Goal: Navigation & Orientation: Find specific page/section

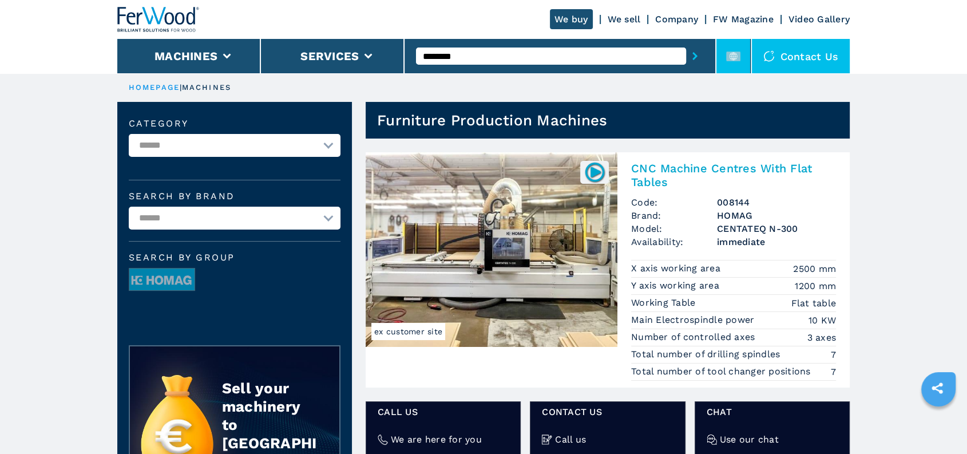
click at [735, 55] on rect at bounding box center [733, 56] width 14 height 10
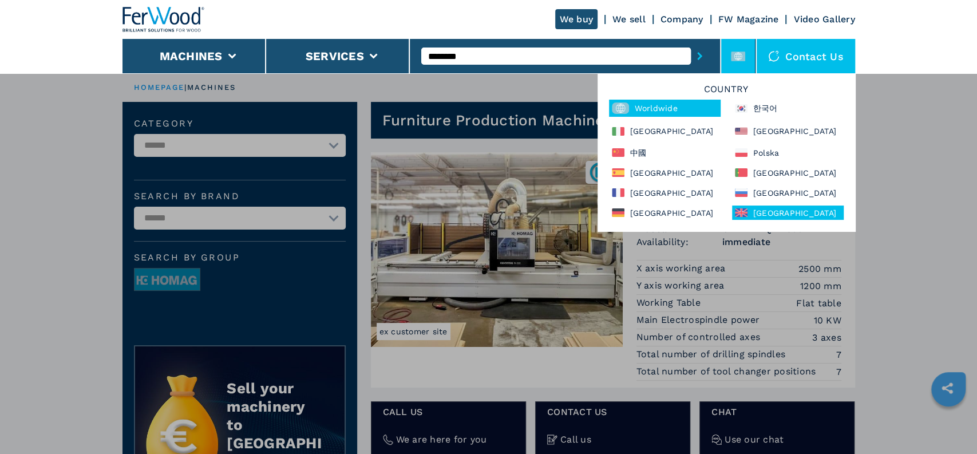
click at [783, 212] on div "[GEOGRAPHIC_DATA]" at bounding box center [788, 212] width 112 height 14
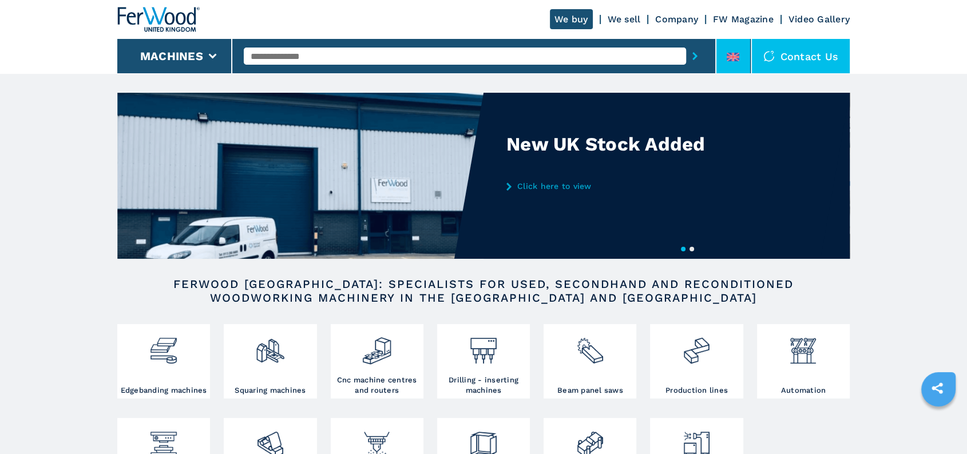
click at [729, 49] on li at bounding box center [733, 56] width 34 height 34
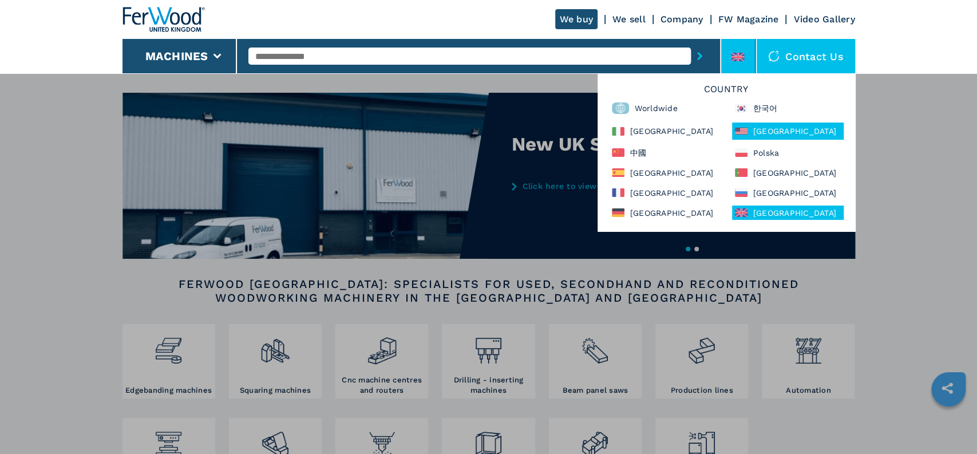
click at [747, 134] on div at bounding box center [744, 130] width 18 height 11
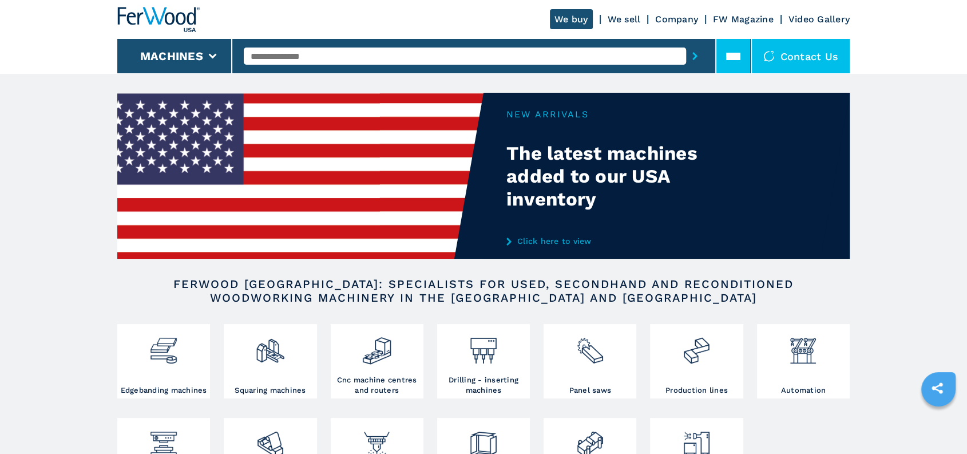
click at [743, 48] on li at bounding box center [733, 56] width 34 height 34
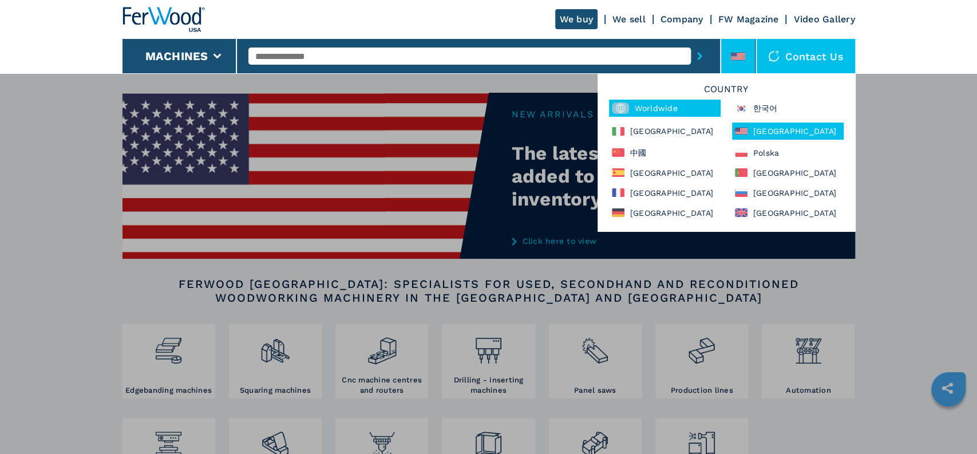
click at [629, 101] on div "Worldwide" at bounding box center [665, 108] width 112 height 17
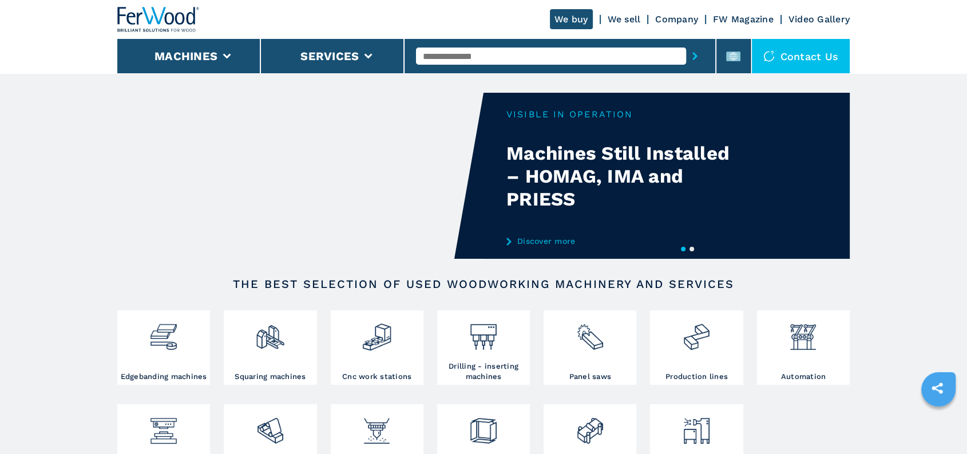
click at [693, 247] on button "2" at bounding box center [691, 249] width 5 height 5
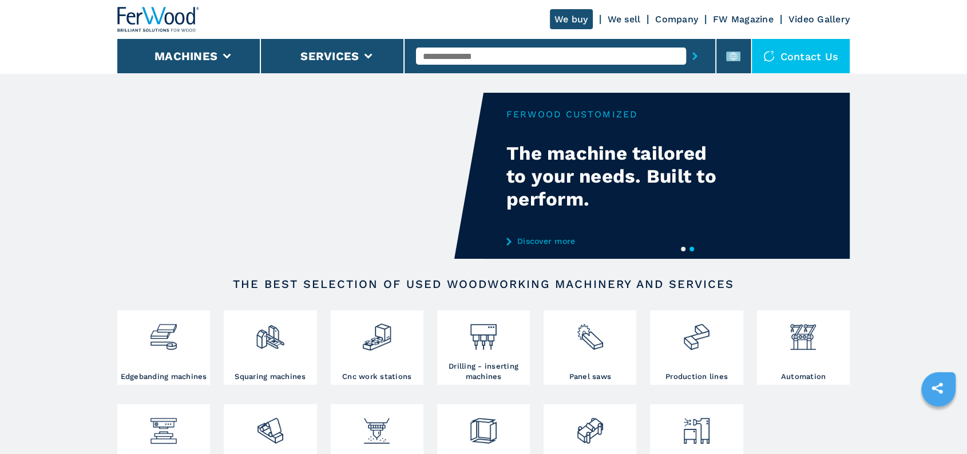
click at [682, 247] on button "1" at bounding box center [683, 249] width 5 height 5
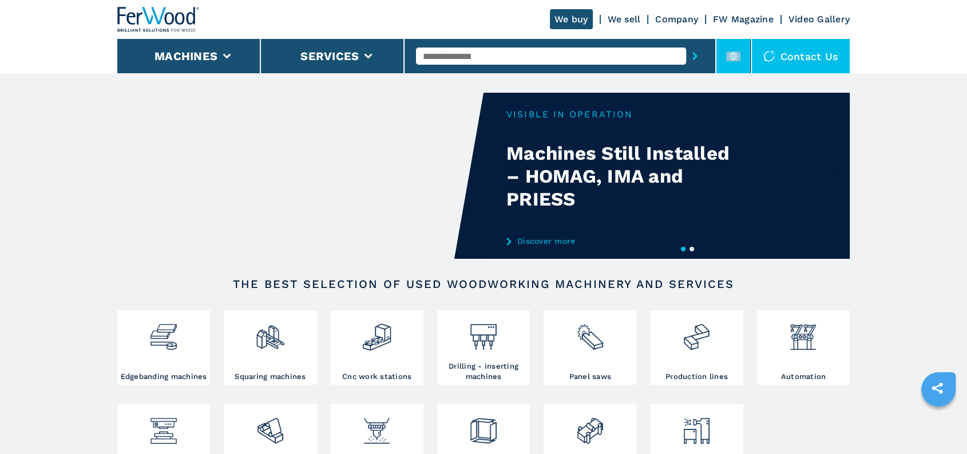
click at [723, 64] on li at bounding box center [733, 56] width 34 height 34
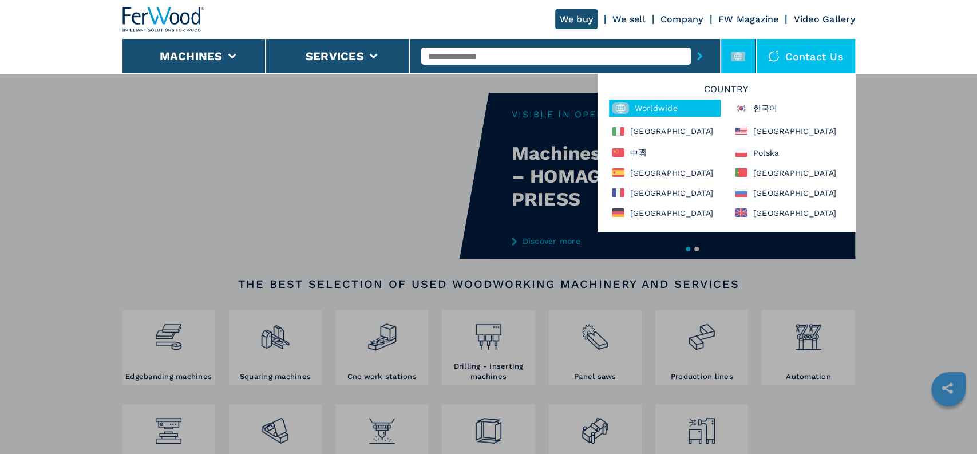
click at [723, 64] on li at bounding box center [738, 56] width 34 height 34
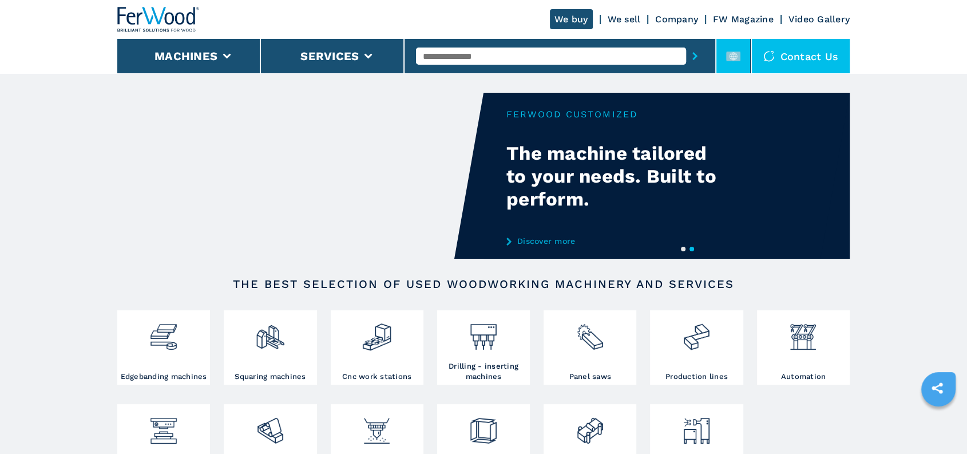
click at [737, 57] on rect at bounding box center [733, 56] width 14 height 10
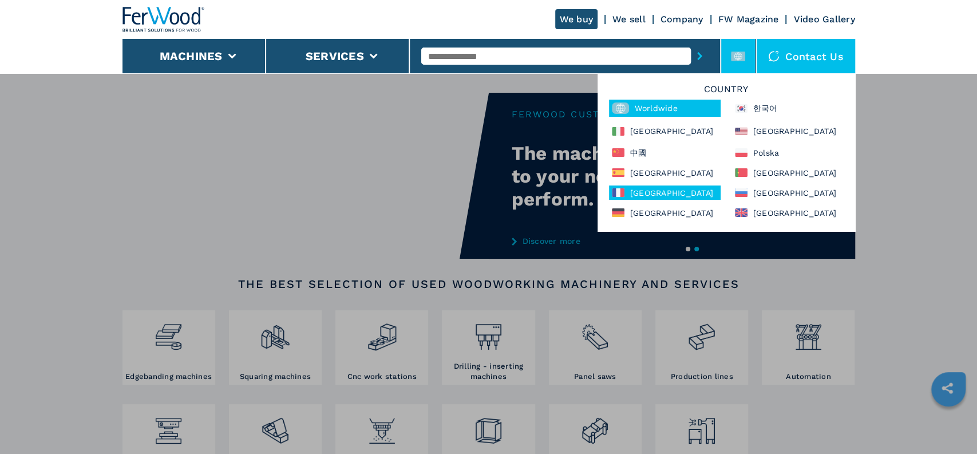
click at [656, 196] on div "France" at bounding box center [665, 192] width 112 height 14
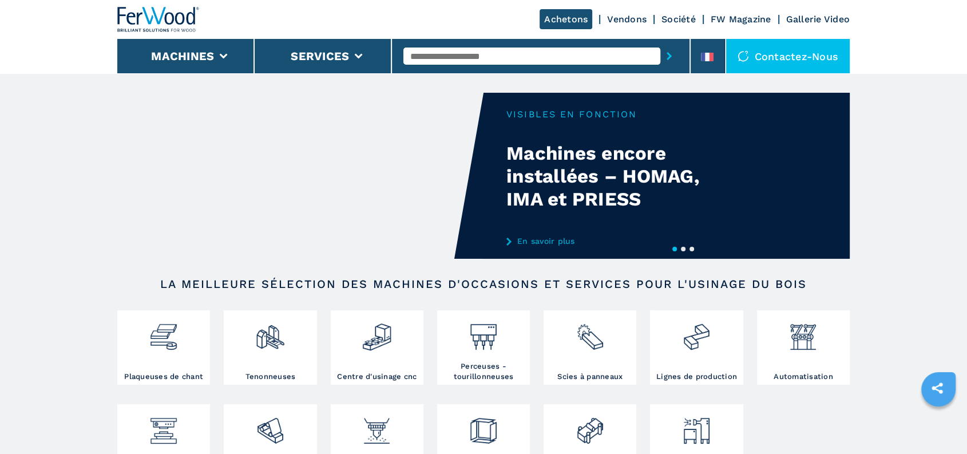
click at [683, 251] on button "2" at bounding box center [683, 249] width 5 height 5
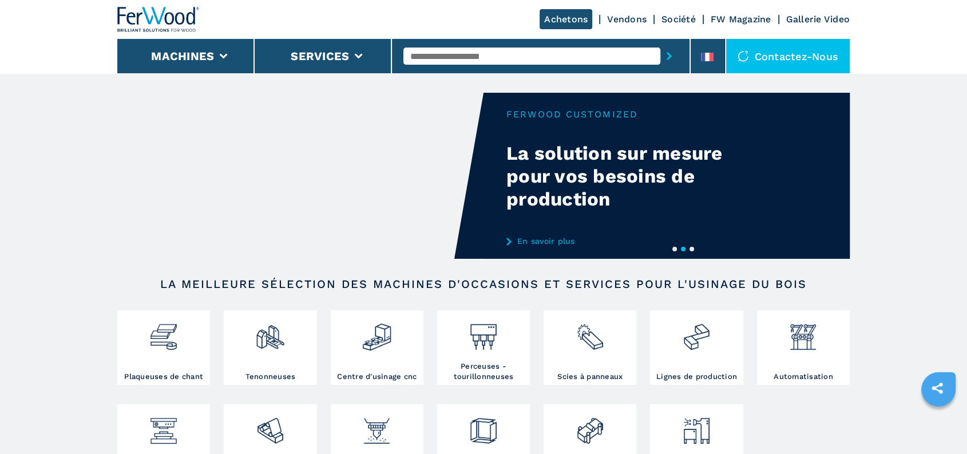
click at [691, 249] on button "3" at bounding box center [691, 249] width 5 height 5
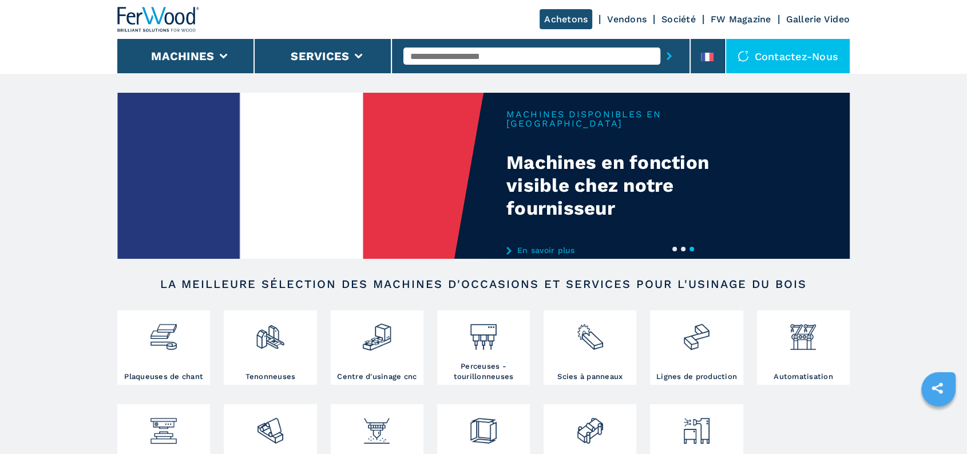
click at [563, 245] on link "En savoir plus" at bounding box center [618, 249] width 224 height 9
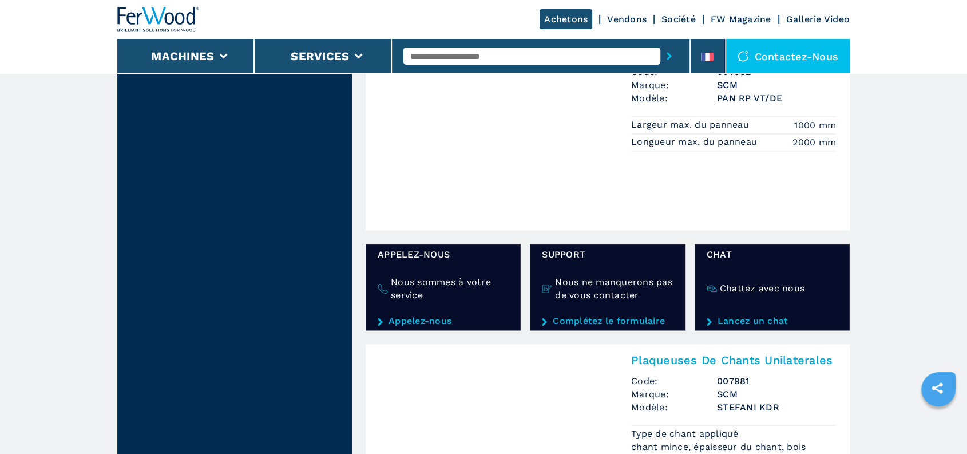
scroll to position [1814, 0]
